Goal: Check status

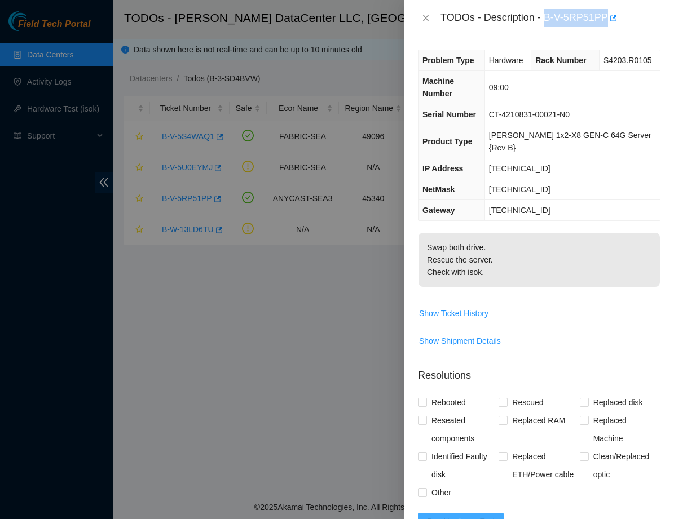
click at [469, 516] on span "Run Hardware Test" at bounding box center [461, 522] width 68 height 12
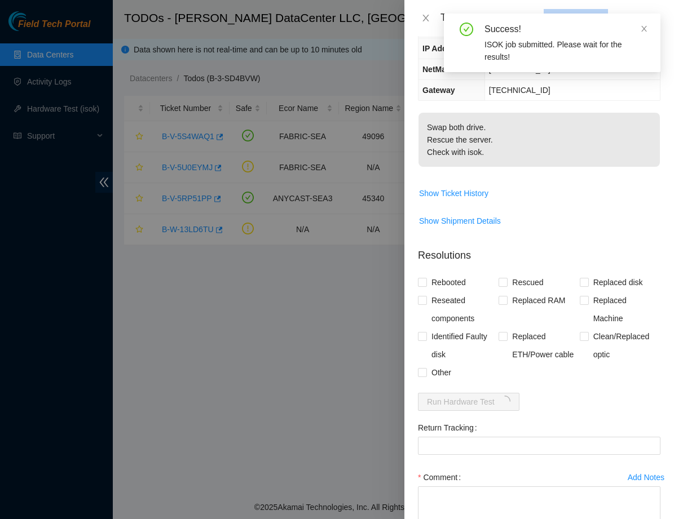
scroll to position [122, 0]
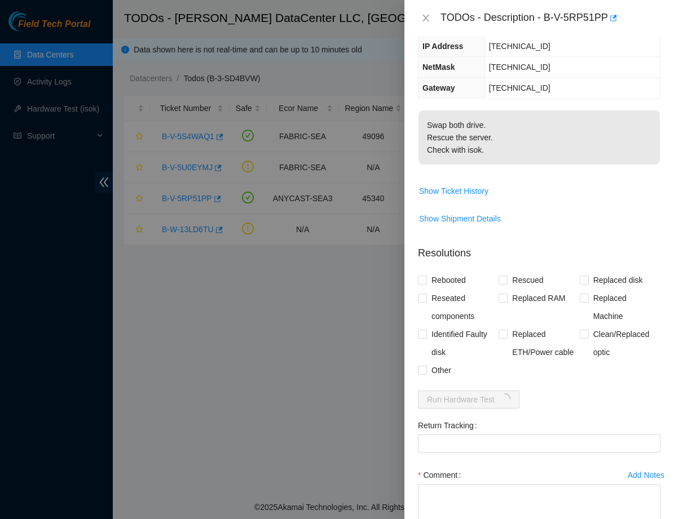
click at [532, 379] on form "Resolutions Rebooted Rescued Replaced disk Reseated components Replaced RAM Rep…" at bounding box center [539, 408] width 242 height 342
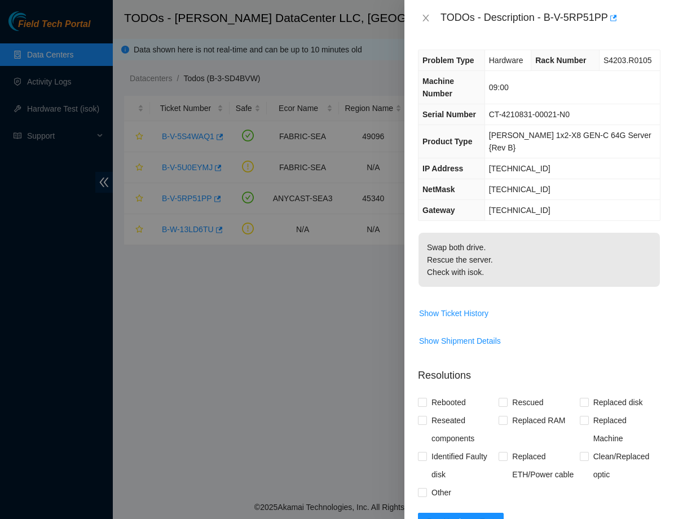
scroll to position [0, 0]
click at [432, 516] on span "Run Hardware Test" at bounding box center [461, 522] width 68 height 12
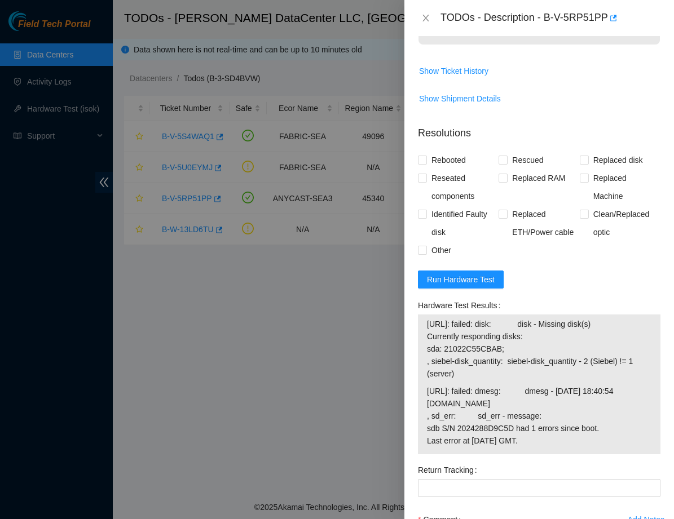
scroll to position [282, 0]
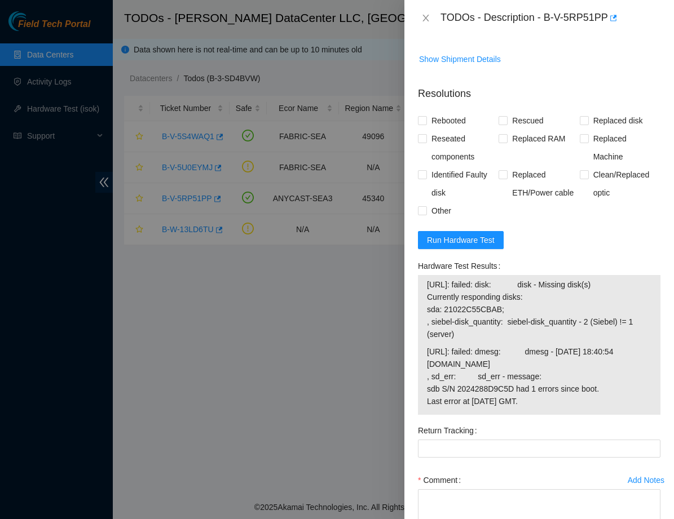
drag, startPoint x: 610, startPoint y: 363, endPoint x: 516, endPoint y: 390, distance: 98.1
click at [516, 390] on div "Hardware Test Results [URL]: failed: disk: disk - Missing disk(s) Currently res…" at bounding box center [538, 339] width 251 height 165
click at [576, 376] on span "[URL]: failed: dmesg: dmesg - [DATE] 18:40:54 [DOMAIN_NAME] , sd_err: sd_err - …" at bounding box center [539, 377] width 224 height 62
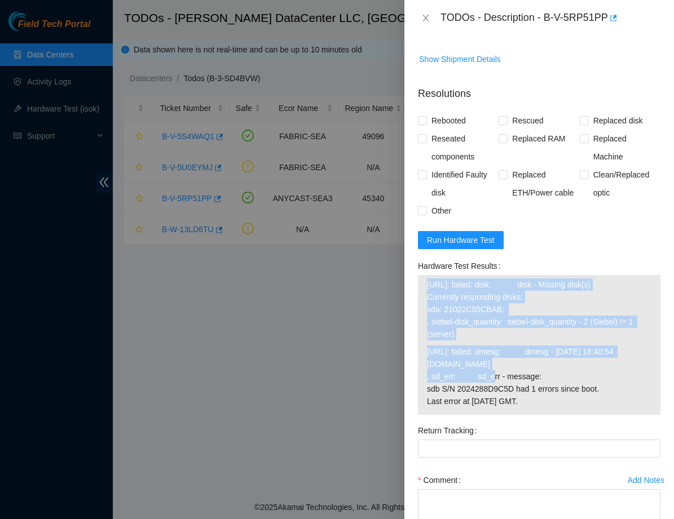
drag, startPoint x: 429, startPoint y: 258, endPoint x: 584, endPoint y: 343, distance: 177.7
click at [584, 343] on tbody "[URL]: failed: disk: disk - Missing disk(s) Currently responding disks: sda: 21…" at bounding box center [539, 345] width 226 height 134
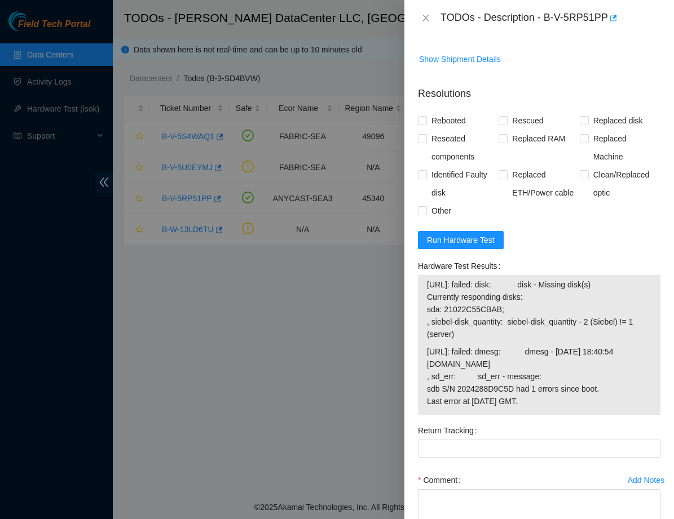
click at [546, 353] on span "[URL]: failed: dmesg: dmesg - [DATE] 18:40:54 [DOMAIN_NAME] , sd_err: sd_err - …" at bounding box center [539, 377] width 224 height 62
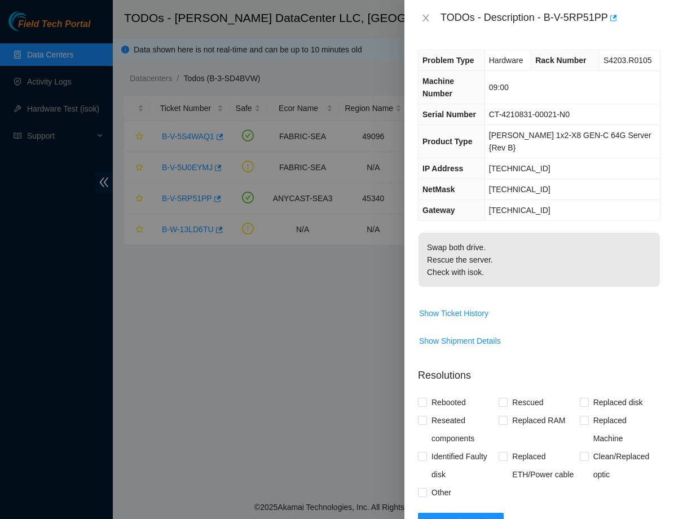
scroll to position [0, 0]
click at [454, 516] on span "Run Hardware Test" at bounding box center [461, 522] width 68 height 12
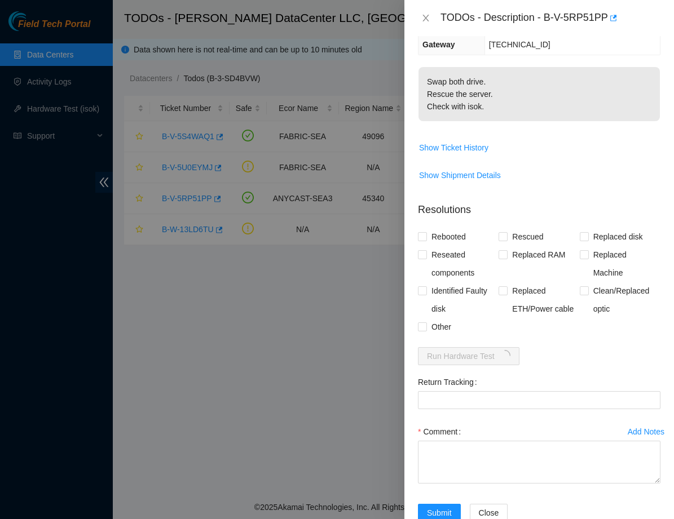
scroll to position [166, 0]
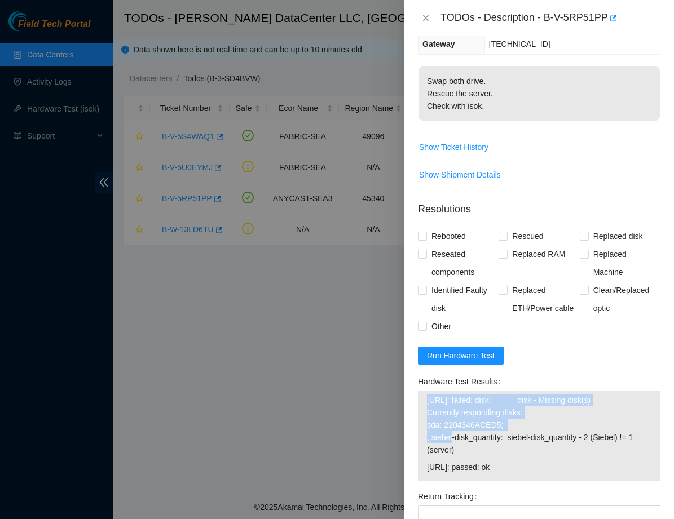
drag, startPoint x: 426, startPoint y: 376, endPoint x: 519, endPoint y: 401, distance: 96.4
click at [519, 401] on td "[URL]: failed: disk: disk - Missing disk(s) Currently responding disks: sda: 22…" at bounding box center [539, 427] width 226 height 67
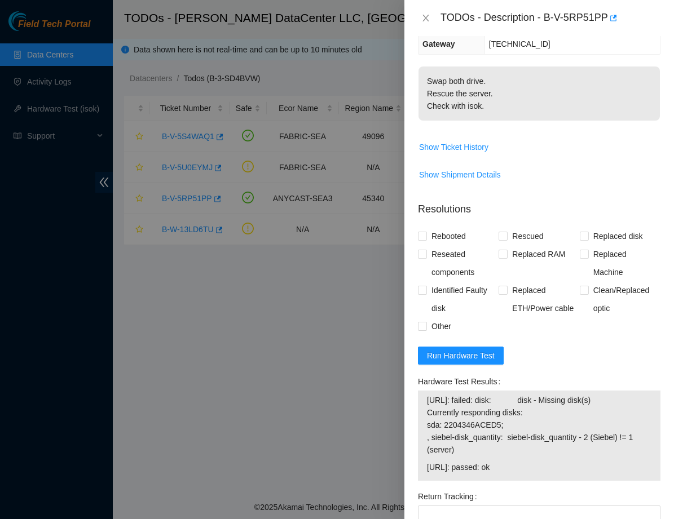
click at [506, 406] on span "[URL]: failed: disk: disk - Missing disk(s) Currently responding disks: sda: 22…" at bounding box center [539, 425] width 224 height 62
drag, startPoint x: 503, startPoint y: 398, endPoint x: 447, endPoint y: 396, distance: 56.4
click at [447, 396] on span "[URL]: failed: disk: disk - Missing disk(s) Currently responding disks: sda: 22…" at bounding box center [539, 425] width 224 height 62
click at [445, 399] on span "[URL]: failed: disk: disk - Missing disk(s) Currently responding disks: sda: 22…" at bounding box center [539, 425] width 224 height 62
drag, startPoint x: 445, startPoint y: 399, endPoint x: 510, endPoint y: 401, distance: 64.9
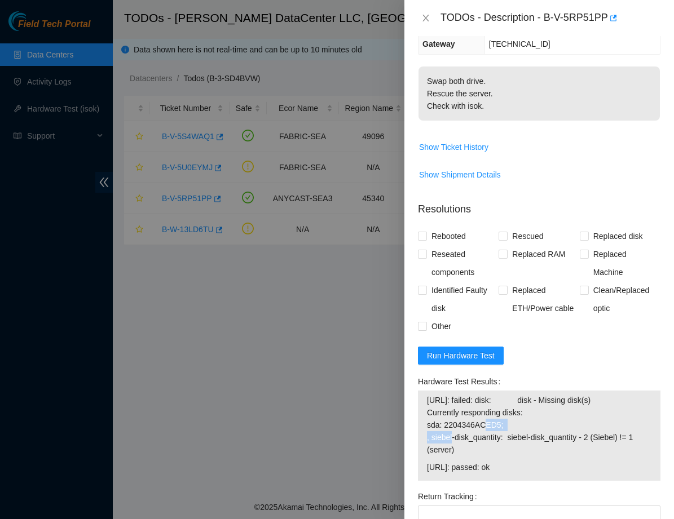
click at [510, 401] on span "[URL]: failed: disk: disk - Missing disk(s) Currently responding disks: sda: 22…" at bounding box center [539, 425] width 224 height 62
